Goal: Navigation & Orientation: Find specific page/section

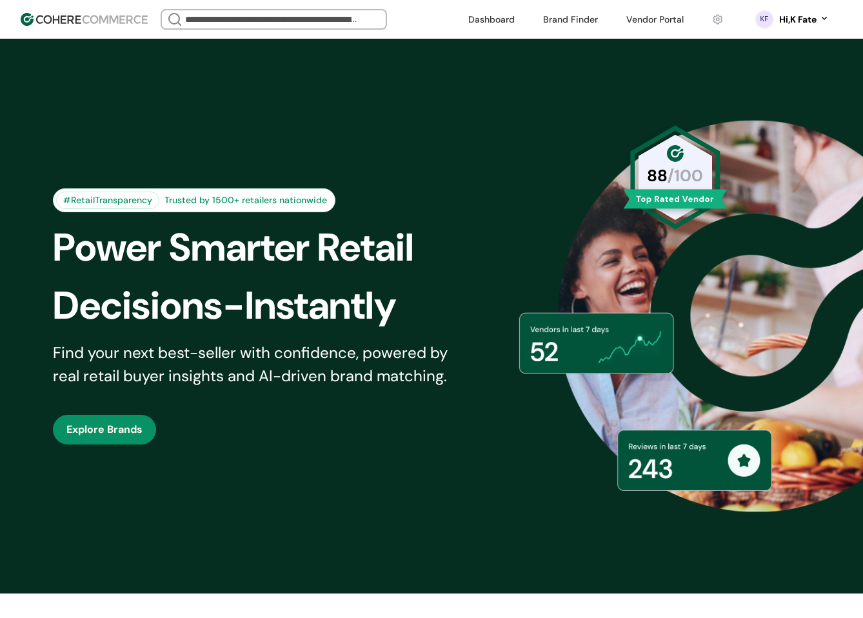
drag, startPoint x: 385, startPoint y: 112, endPoint x: 385, endPoint y: 97, distance: 14.8
click at [385, 112] on div "#RetailTransparency Trusted by 1500+ retailers nationwide Power Smarter Retail …" at bounding box center [432, 316] width 822 height 490
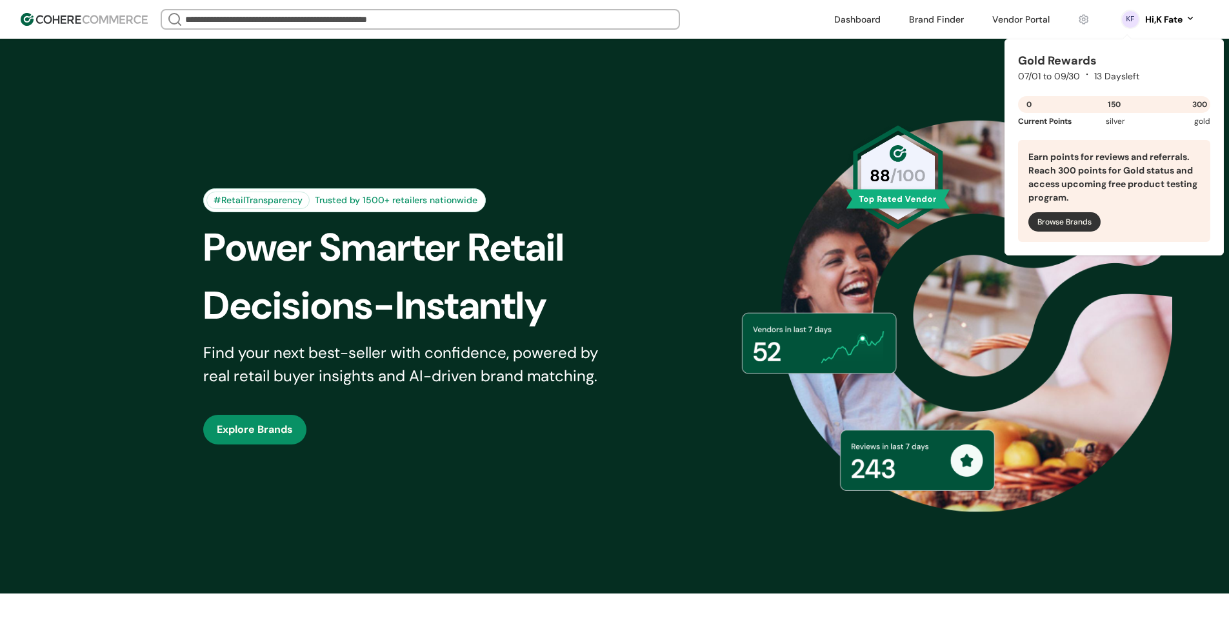
click at [936, 25] on link at bounding box center [936, 19] width 70 height 19
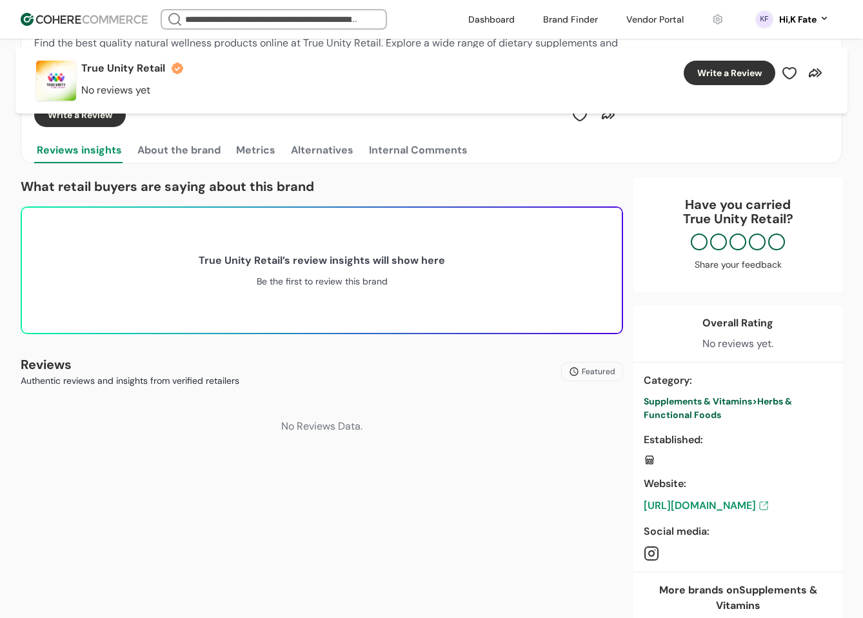
scroll to position [255, 0]
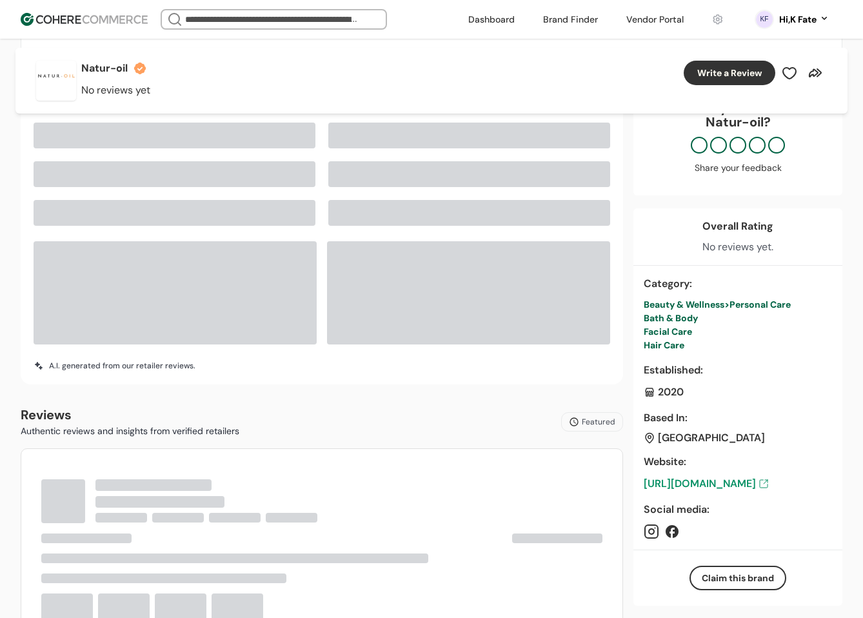
scroll to position [322, 0]
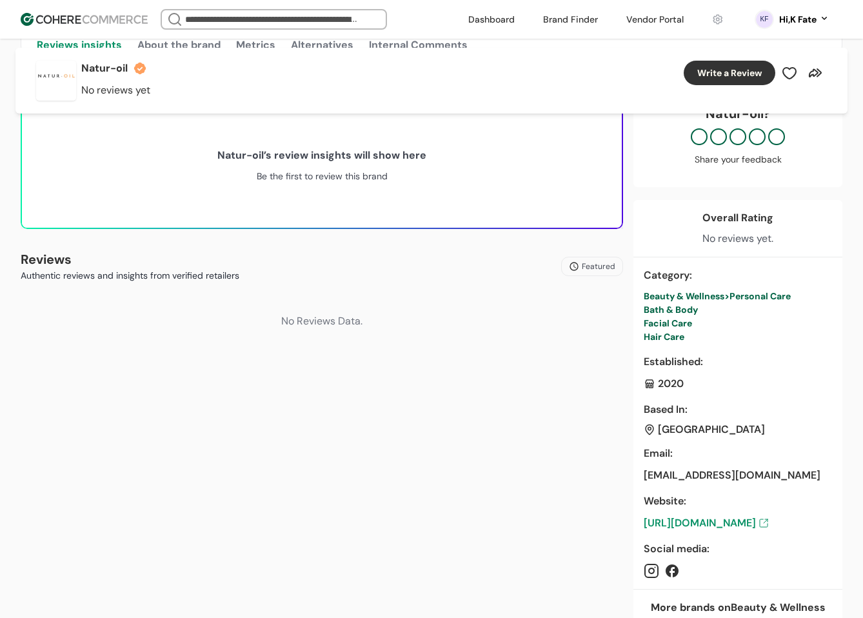
click at [633, 21] on link at bounding box center [655, 19] width 73 height 19
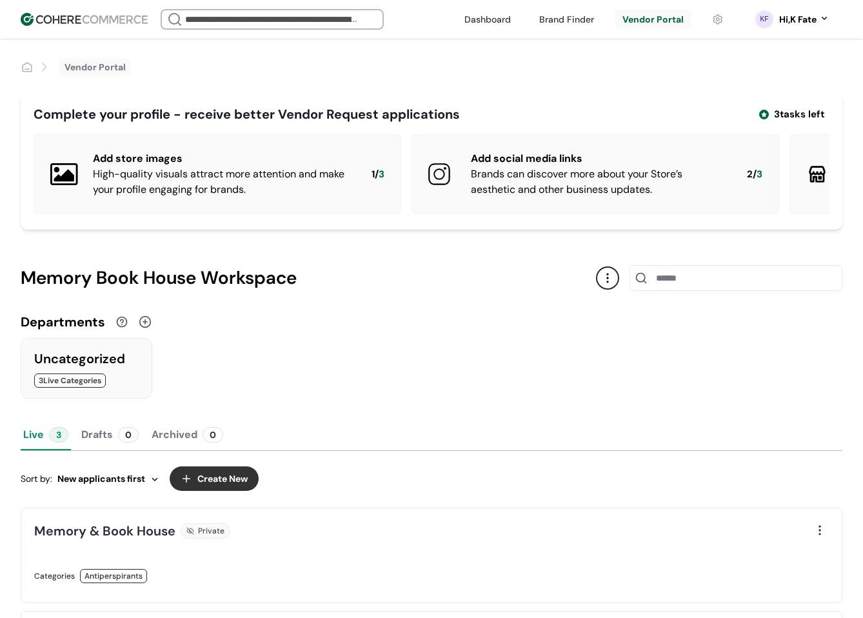
click at [299, 590] on link at bounding box center [229, 590] width 390 height 0
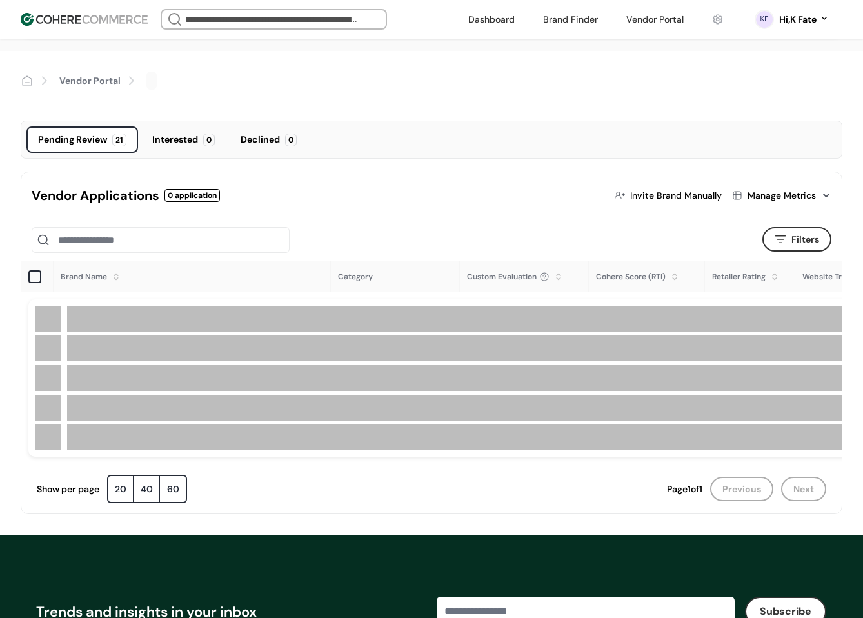
scroll to position [193, 0]
